Goal: Submit feedback/report problem

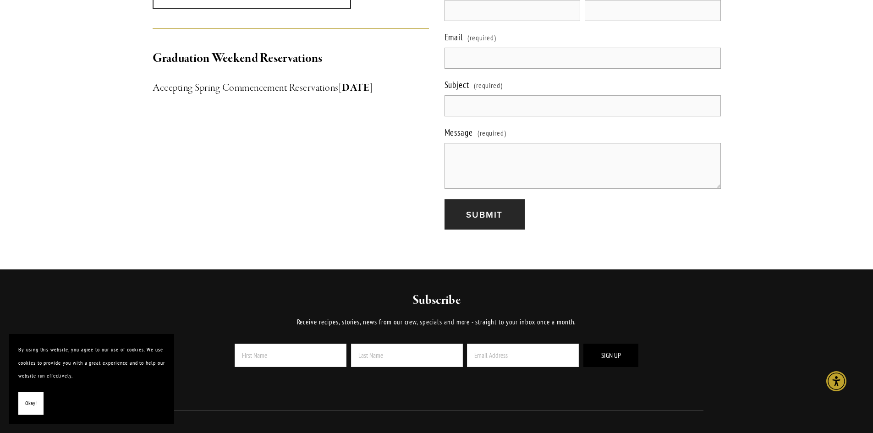
scroll to position [993, 0]
drag, startPoint x: 506, startPoint y: 39, endPoint x: 501, endPoint y: 44, distance: 7.2
click at [506, 47] on input "Email (required)" at bounding box center [583, 57] width 276 height 21
type input "[PERSON_NAME][EMAIL_ADDRESS][DOMAIN_NAME]"
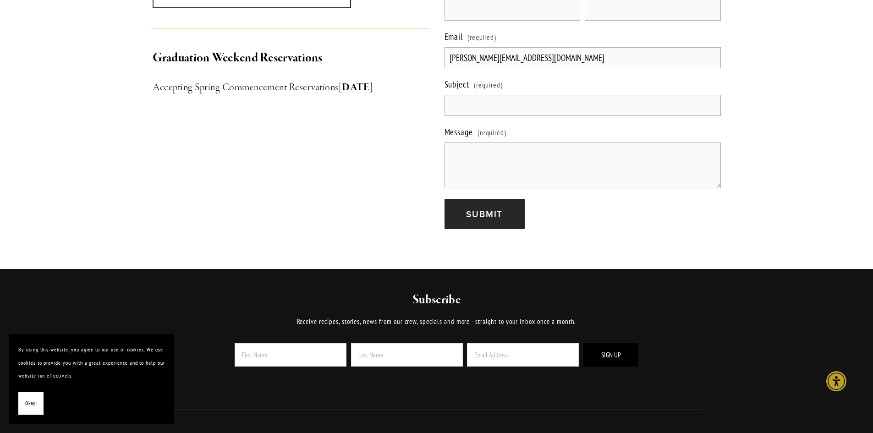
type input "[PERSON_NAME]"
click at [512, 124] on label "Message (required)" at bounding box center [583, 133] width 276 height 18
click at [512, 143] on textarea "Message (required)" at bounding box center [583, 166] width 276 height 46
paste textarea ""I noticed you have 95 (1, 2 and 3 star) bad reviews for Novo on Google. Want u…"
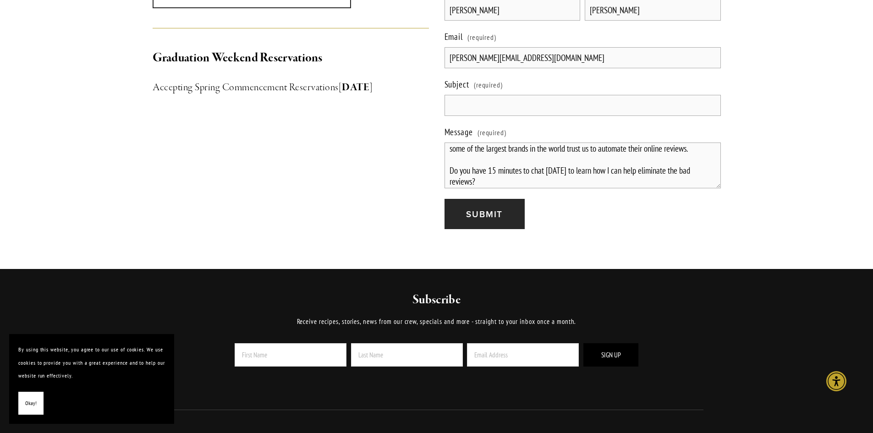
scroll to position [5, 0]
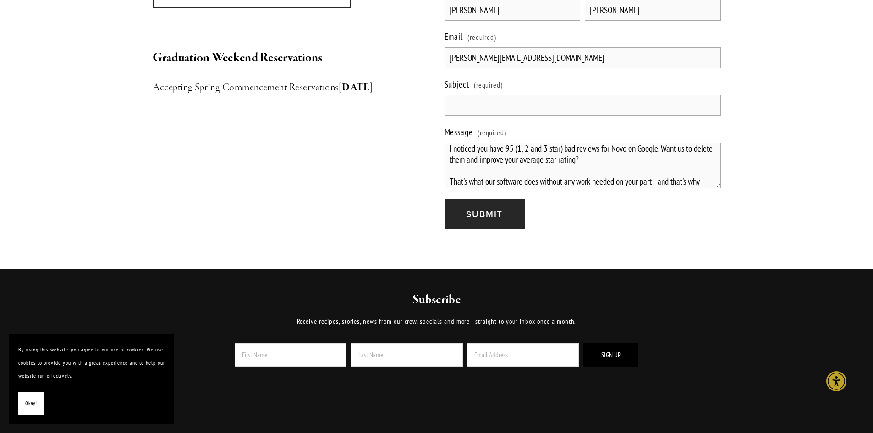
type textarea "I noticed you have 95 (1, 2 and 3 star) bad reviews for Novo on Google. Want us…"
click at [502, 99] on input "Subject (required)" at bounding box center [583, 105] width 276 height 21
paste input "Remove Your R Bad Google Reviews"
click at [491, 95] on input "Remove Your R Bad Google Reviews" at bounding box center [583, 105] width 276 height 21
type input "Remove Your 95 Bad Google Reviews"
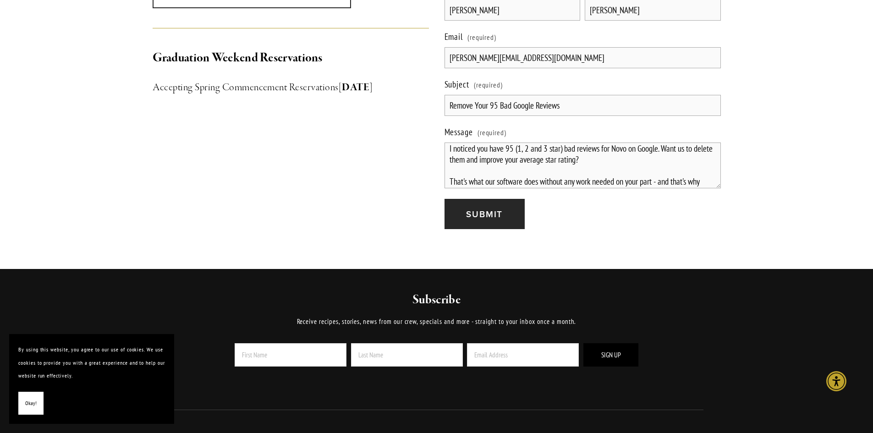
click at [445, 199] on button "Submit Submit" at bounding box center [485, 214] width 80 height 31
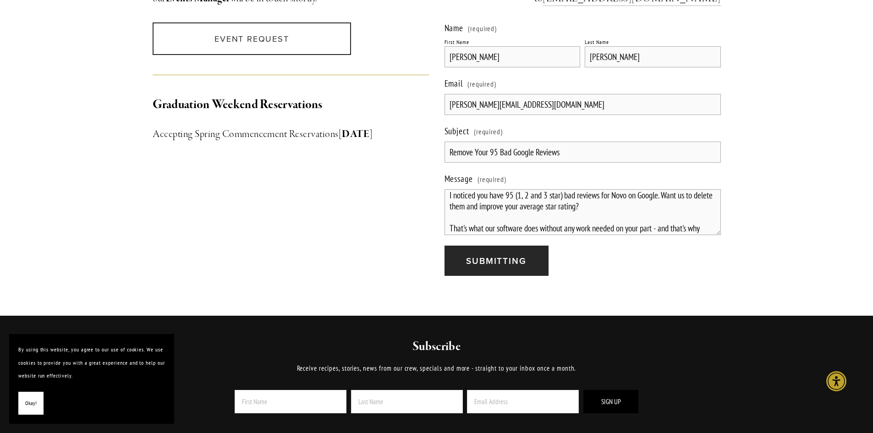
scroll to position [917, 0]
